Goal: Information Seeking & Learning: Learn about a topic

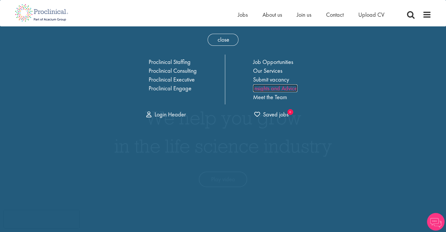
click at [273, 88] on link "Insights and Advice" at bounding box center [275, 88] width 44 height 8
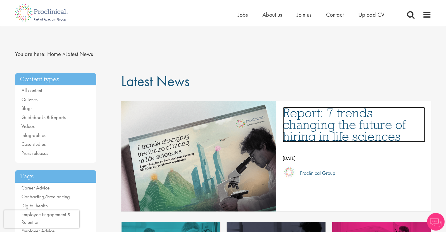
click at [325, 119] on h3 "Report: 7 trends changing the future of hiring in life sciences" at bounding box center [353, 124] width 142 height 35
